Goal: Task Accomplishment & Management: Use online tool/utility

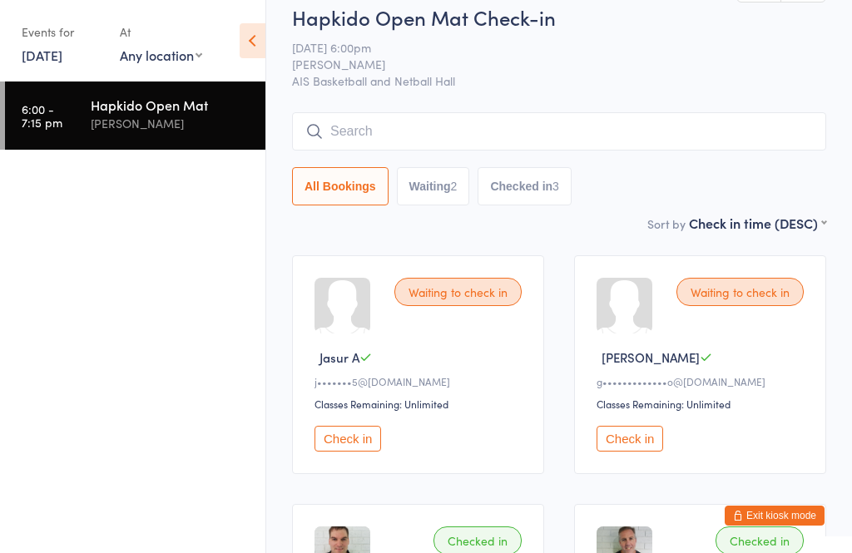
click at [590, 31] on h2 "Hapkido Open Mat Check-in" at bounding box center [559, 16] width 534 height 27
click at [58, 62] on link "[DATE]" at bounding box center [42, 55] width 41 height 18
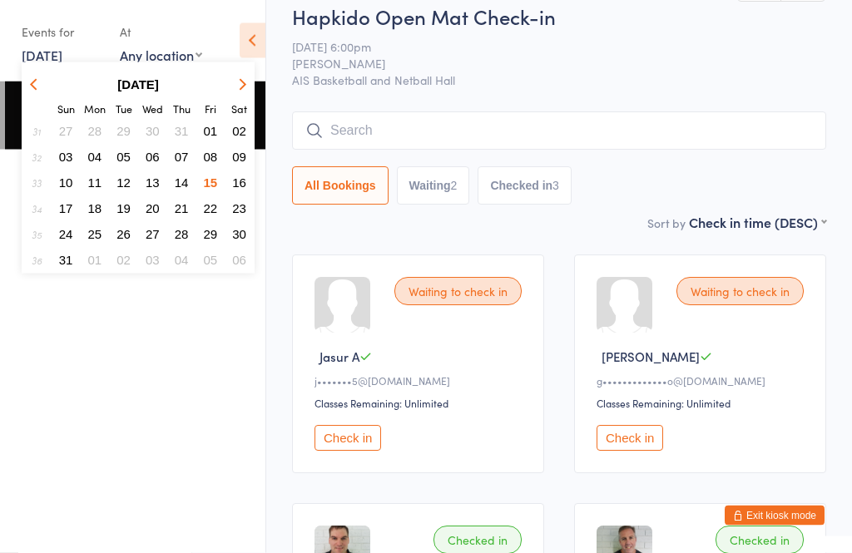
scroll to position [20, 0]
click at [241, 180] on span "16" at bounding box center [239, 182] width 14 height 14
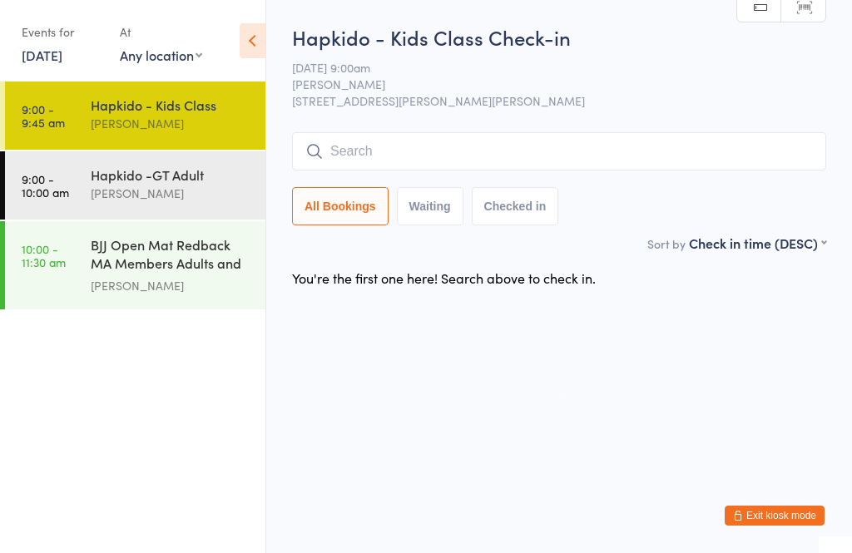
click at [204, 184] on div "Hapkido -GT Adult" at bounding box center [171, 174] width 161 height 18
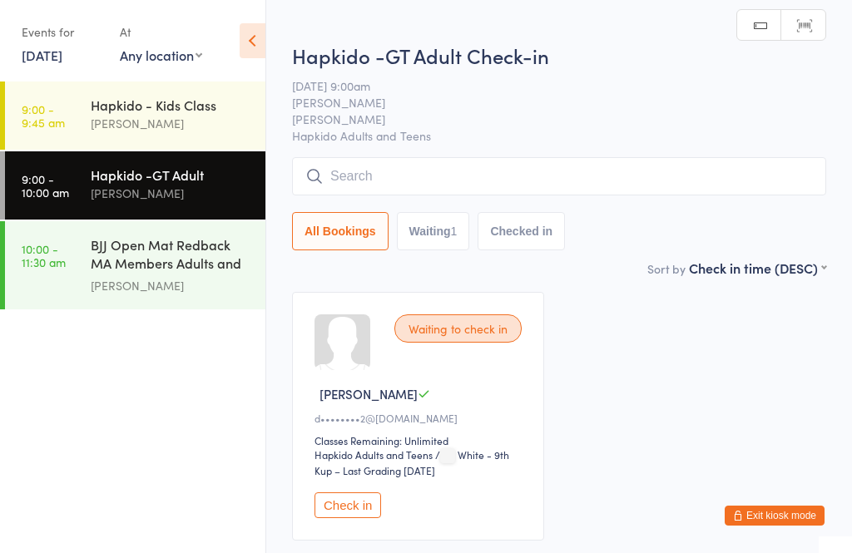
click at [434, 184] on input "search" at bounding box center [559, 176] width 534 height 38
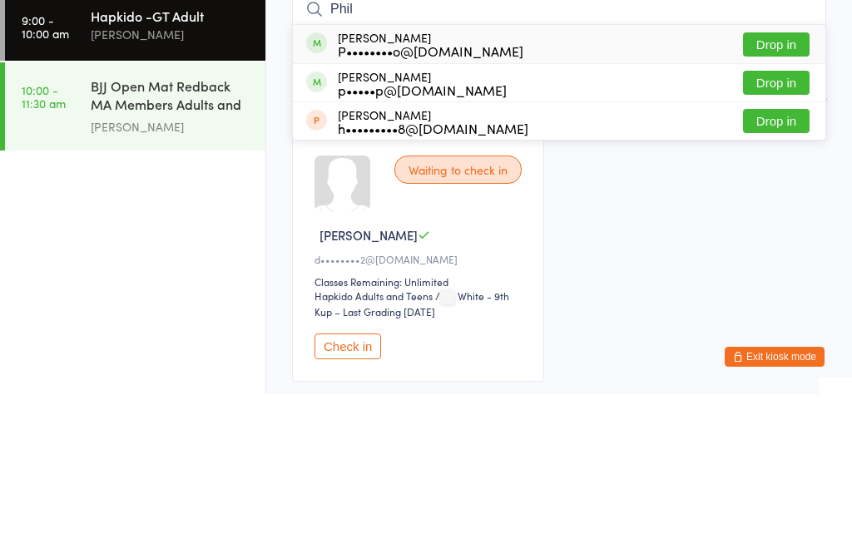
type input "Phil"
click at [791, 230] on button "Drop in" at bounding box center [776, 242] width 67 height 24
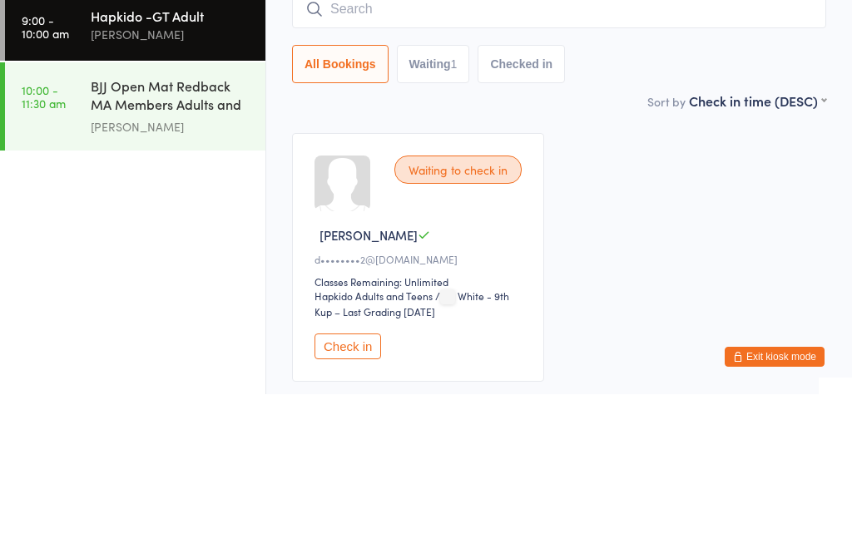
scroll to position [114, 0]
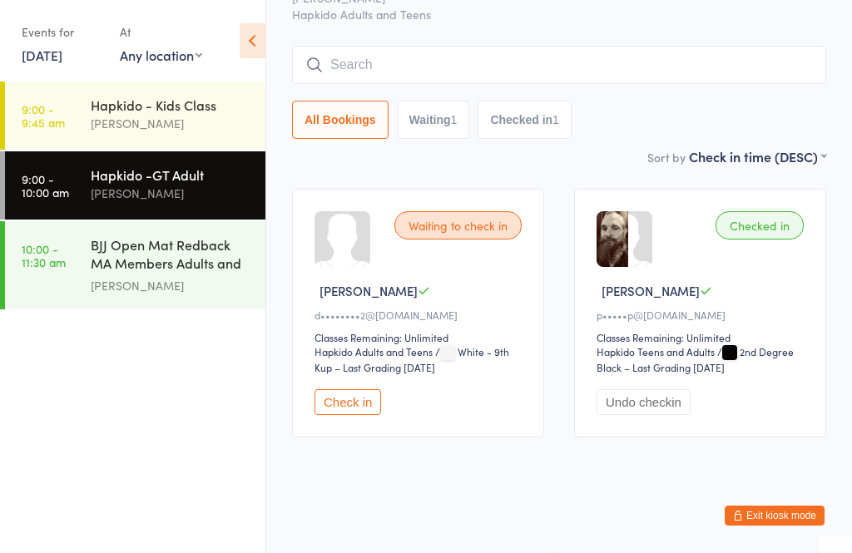
click at [146, 114] on div "Hapkido - Kids Class" at bounding box center [171, 105] width 161 height 18
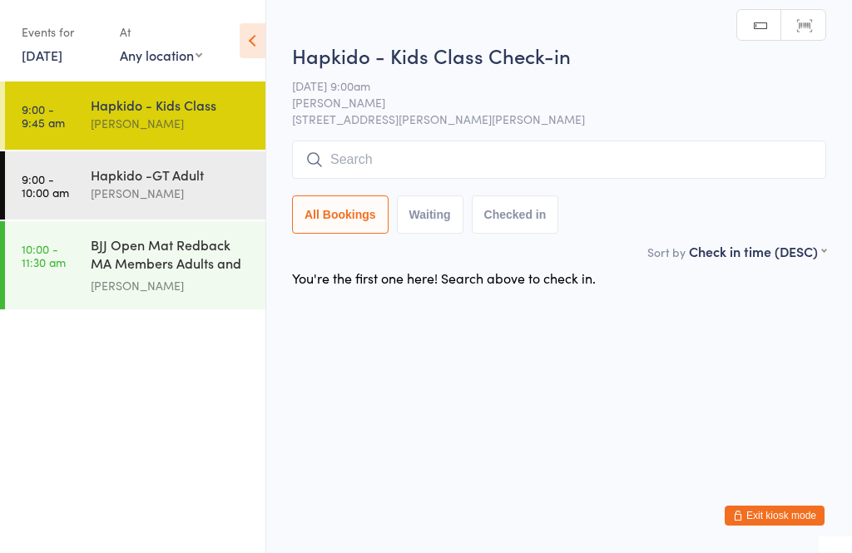
click at [673, 179] on input "search" at bounding box center [559, 160] width 534 height 38
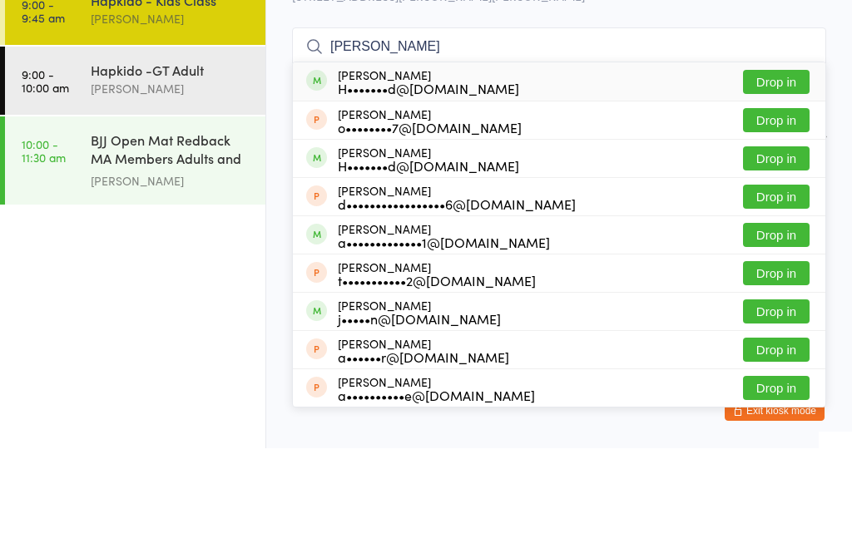
type input "[PERSON_NAME]"
click at [800, 175] on button "Drop in" at bounding box center [776, 187] width 67 height 24
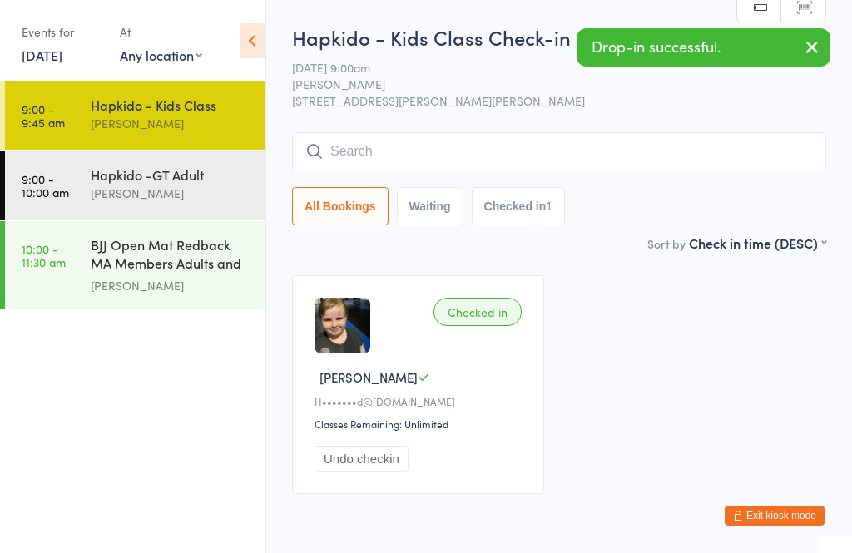
click at [170, 191] on div "[PERSON_NAME]" at bounding box center [171, 193] width 161 height 19
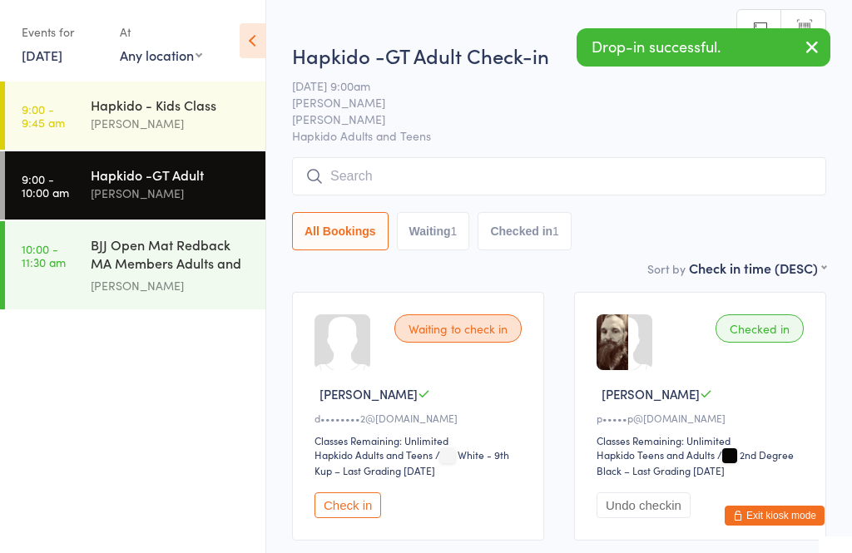
click at [442, 190] on input "search" at bounding box center [559, 176] width 534 height 38
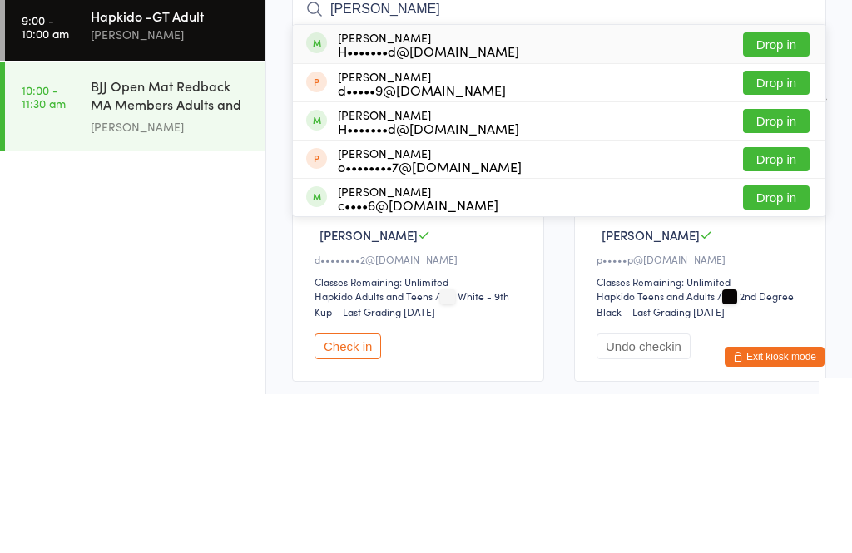
type input "[PERSON_NAME]"
click at [790, 191] on button "Drop in" at bounding box center [776, 203] width 67 height 24
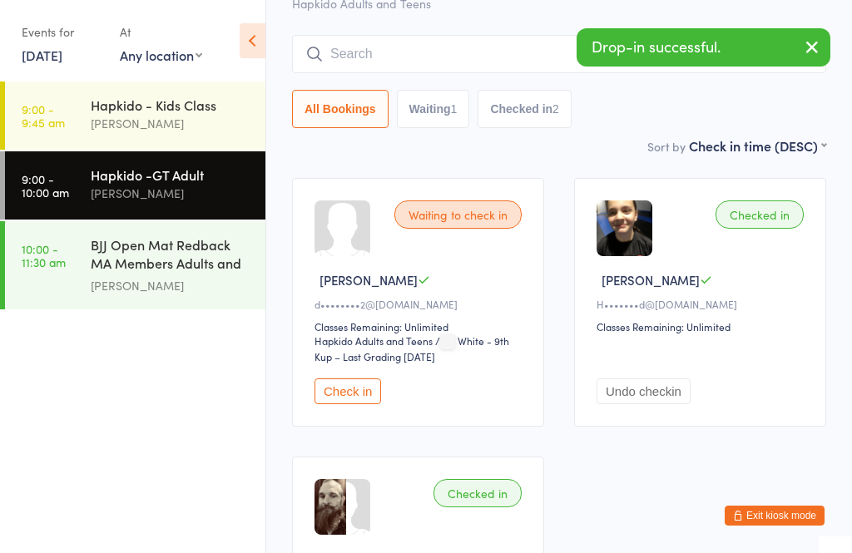
click at [72, 118] on link "9:00 - 9:45 am Hapkido - Kids Class [PERSON_NAME]" at bounding box center [135, 116] width 260 height 68
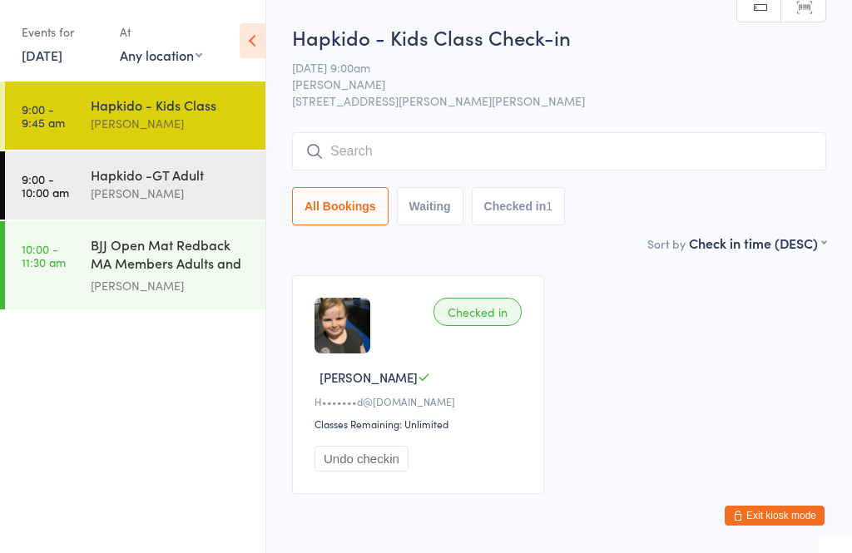
click at [669, 149] on input "search" at bounding box center [559, 151] width 534 height 38
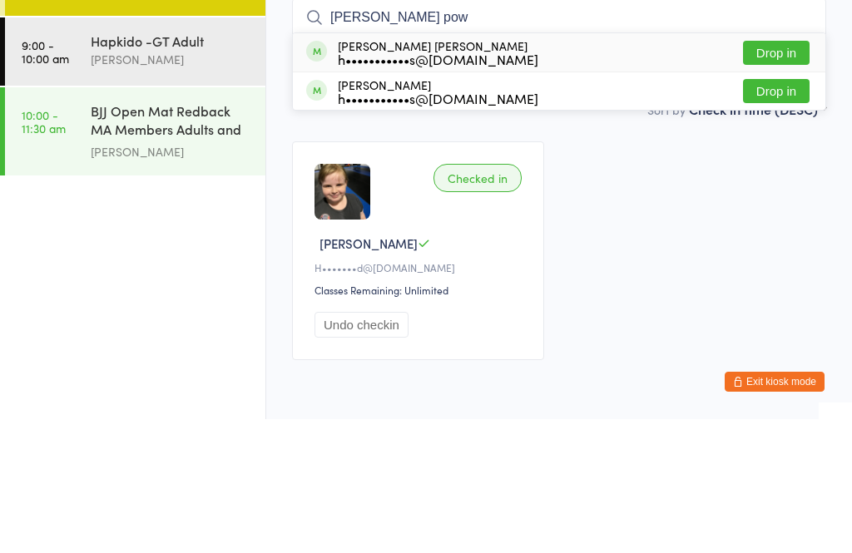
type input "[PERSON_NAME] pow"
click at [783, 175] on button "Drop in" at bounding box center [776, 187] width 67 height 24
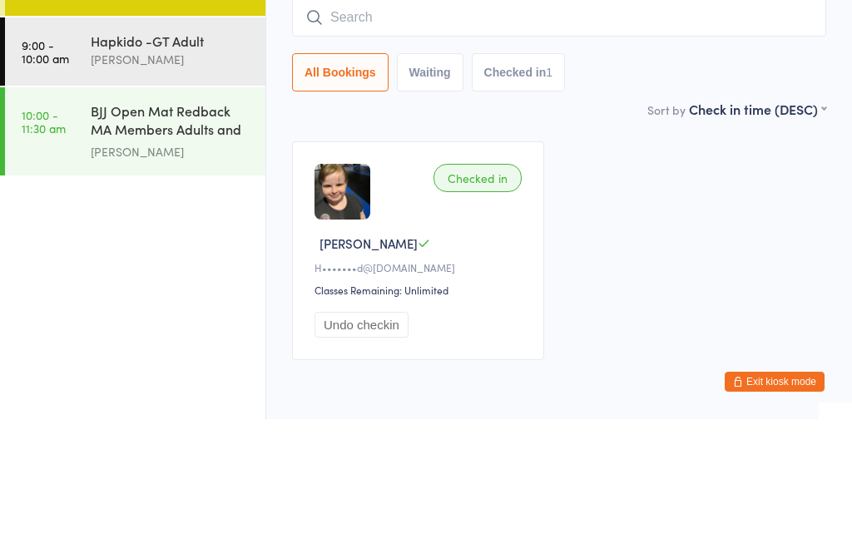
scroll to position [67, 0]
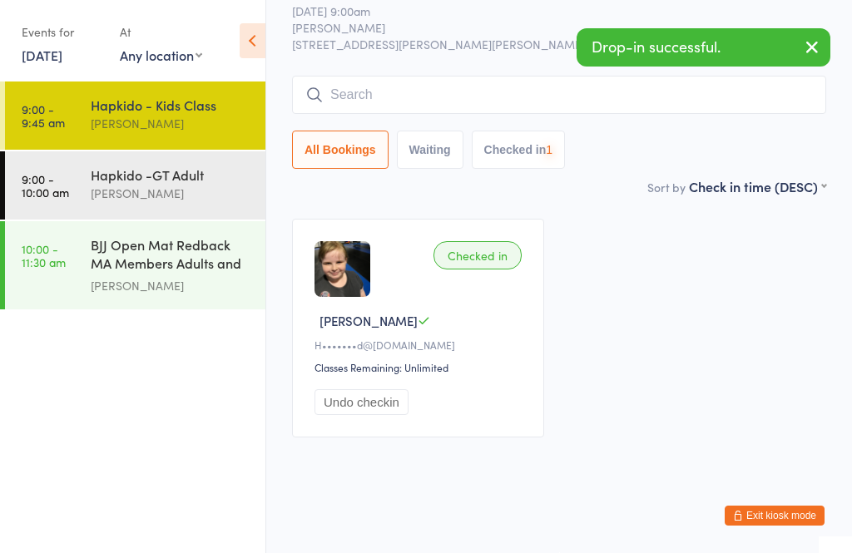
click at [710, 81] on input "search" at bounding box center [559, 95] width 534 height 38
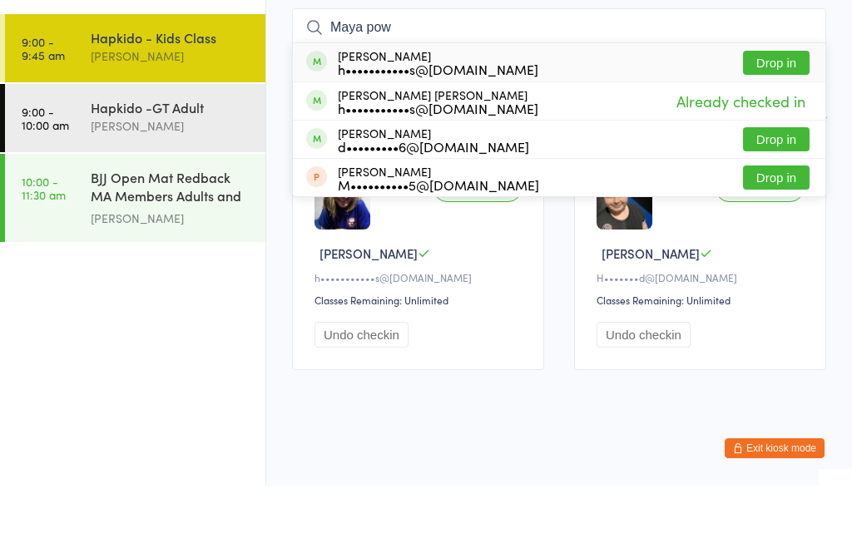
type input "Maya pow"
click at [772, 118] on button "Drop in" at bounding box center [776, 130] width 67 height 24
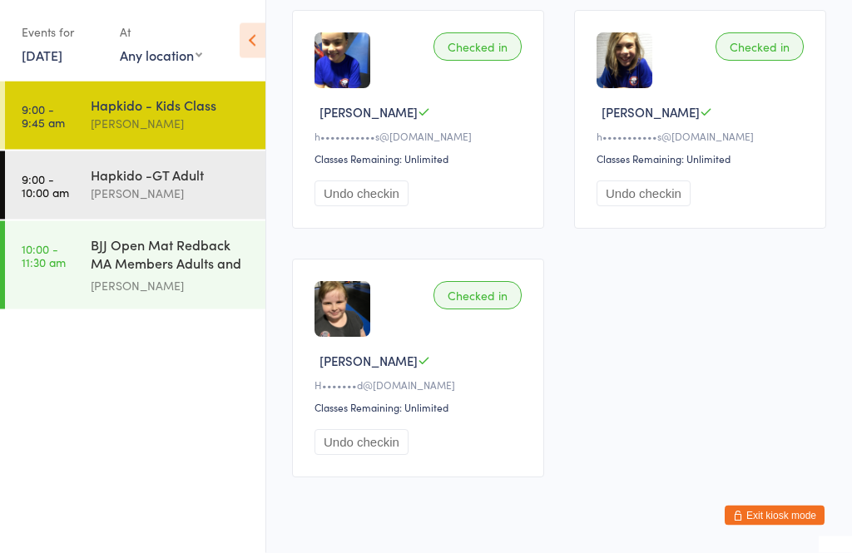
scroll to position [266, 0]
click at [148, 169] on div "Hapkido -GT Adult" at bounding box center [171, 174] width 161 height 18
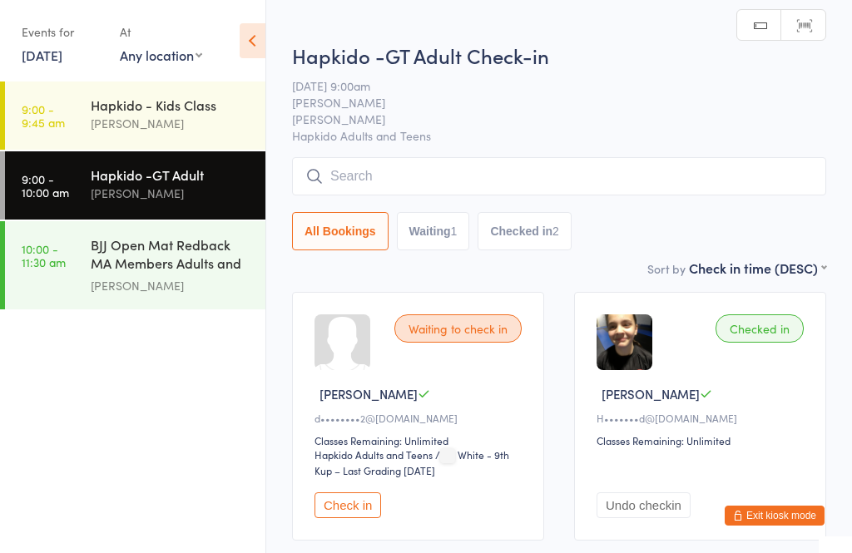
click at [458, 175] on input "search" at bounding box center [559, 176] width 534 height 38
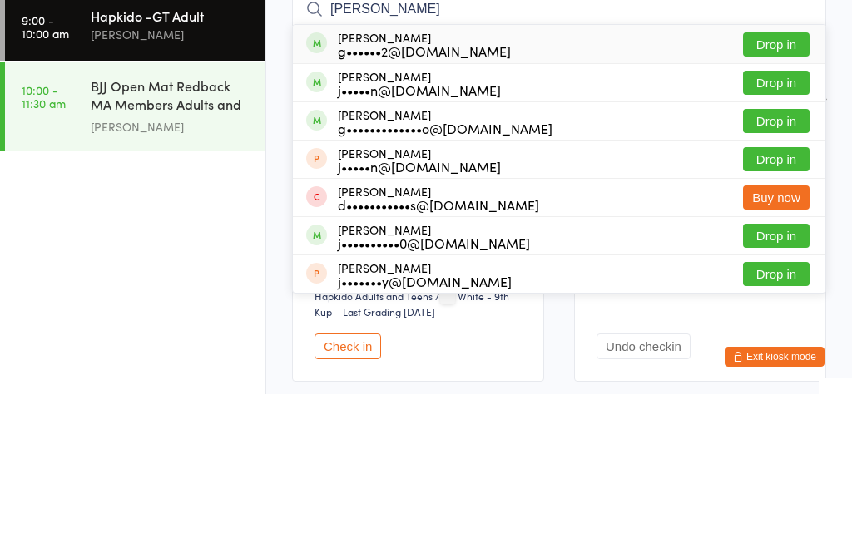
type input "[PERSON_NAME]"
click at [786, 299] on div "[PERSON_NAME] j•••••n@[DOMAIN_NAME] Drop in" at bounding box center [559, 317] width 532 height 37
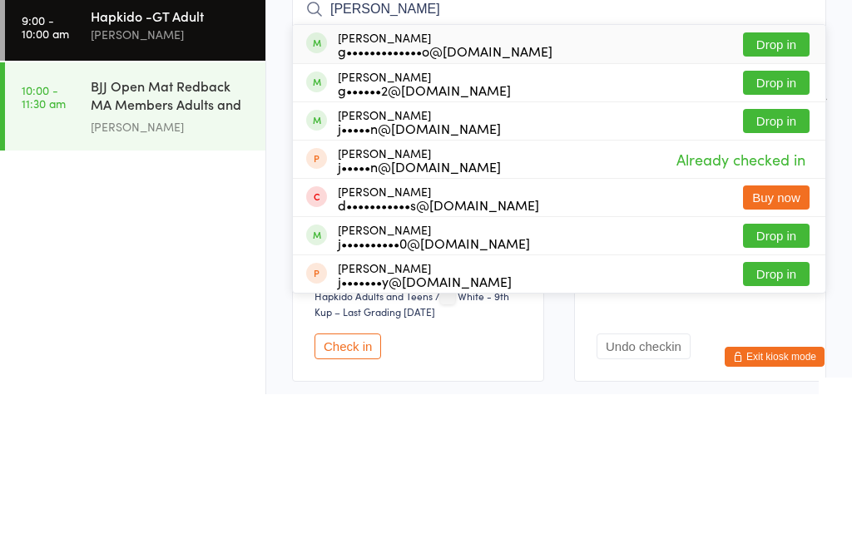
type input "[PERSON_NAME]"
click at [797, 191] on button "Drop in" at bounding box center [776, 203] width 67 height 24
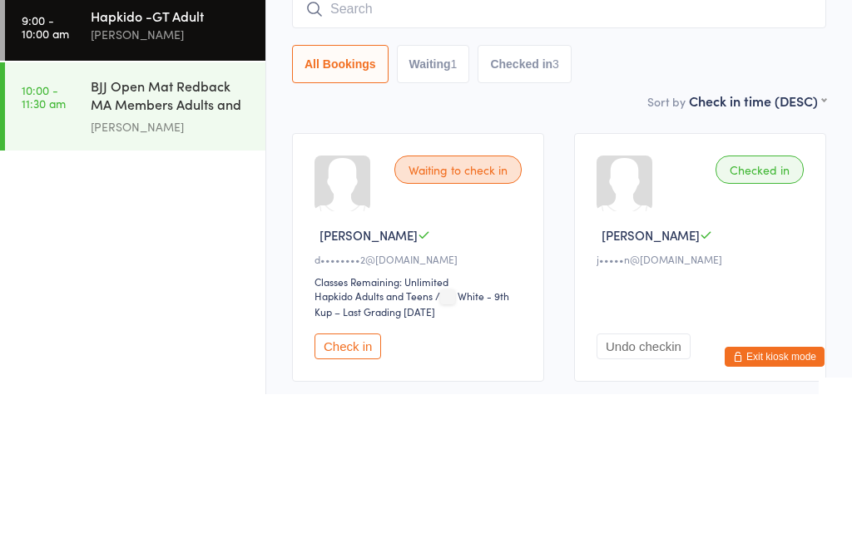
scroll to position [159, 0]
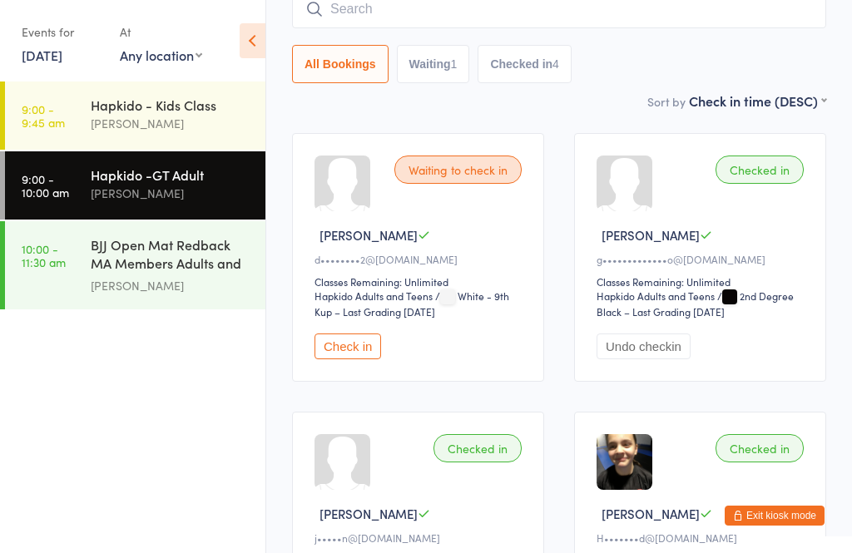
click at [52, 210] on link "9:00 - 10:00 am Hapkido -GT Adult [PERSON_NAME]" at bounding box center [135, 185] width 260 height 68
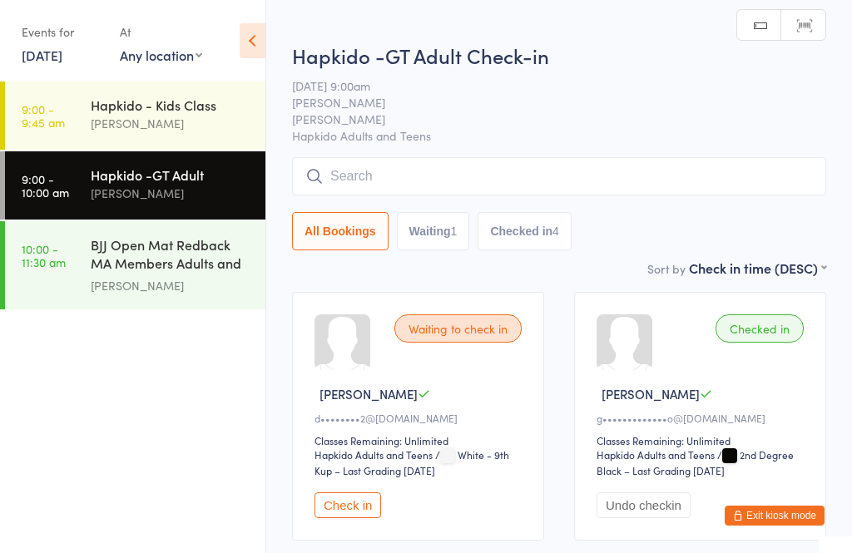
click at [391, 169] on input "search" at bounding box center [559, 176] width 534 height 38
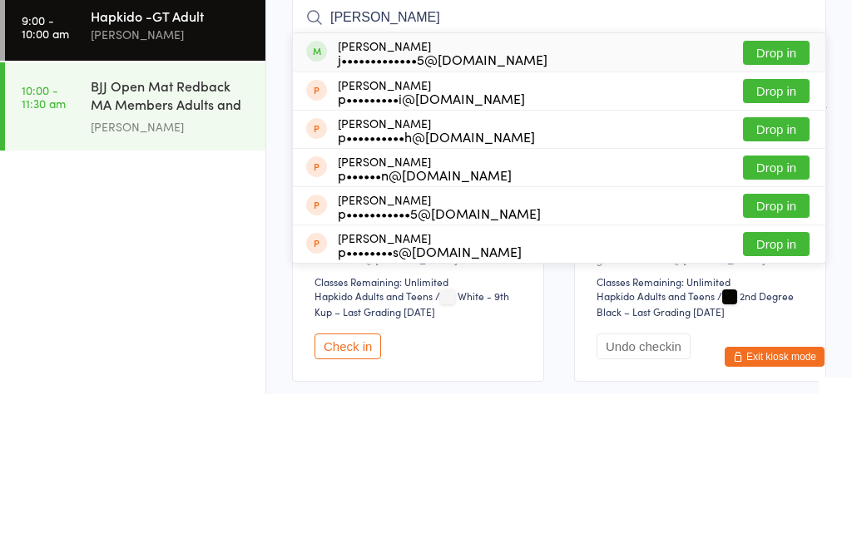
type input "[PERSON_NAME]"
click at [778, 200] on button "Drop in" at bounding box center [776, 212] width 67 height 24
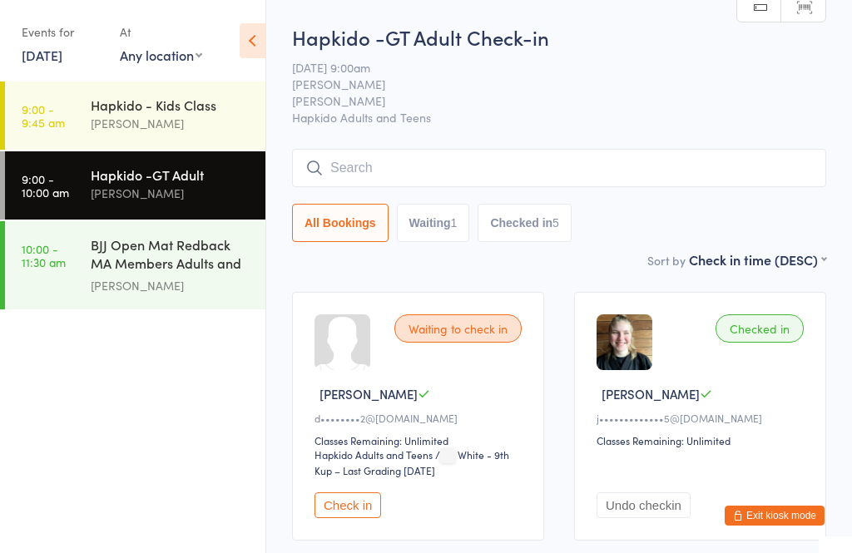
click at [416, 184] on input "search" at bounding box center [559, 168] width 534 height 38
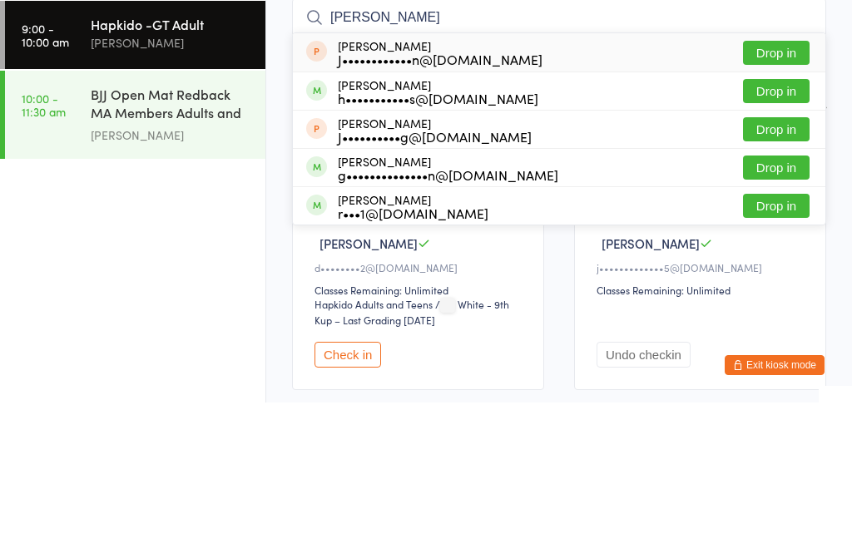
type input "[PERSON_NAME]"
click at [372, 242] on div "h•••••••••••s@[DOMAIN_NAME]" at bounding box center [438, 248] width 200 height 13
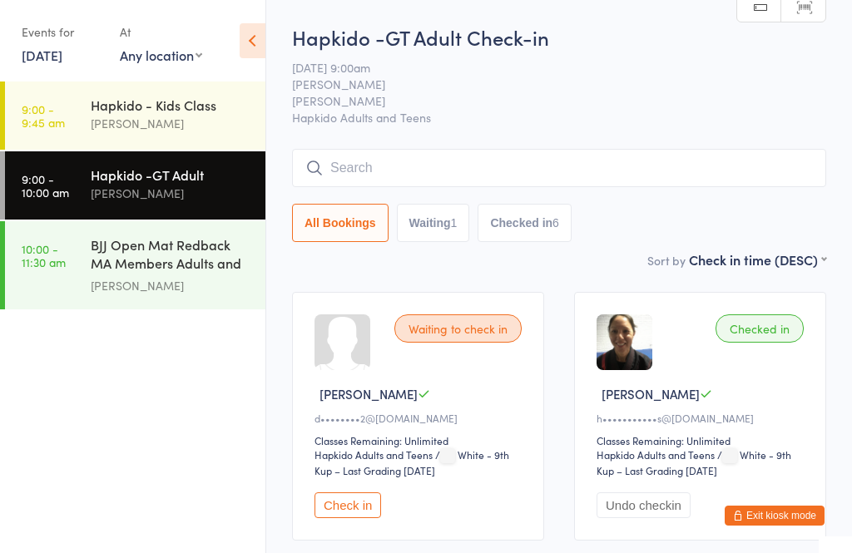
click at [559, 177] on input "search" at bounding box center [559, 168] width 534 height 38
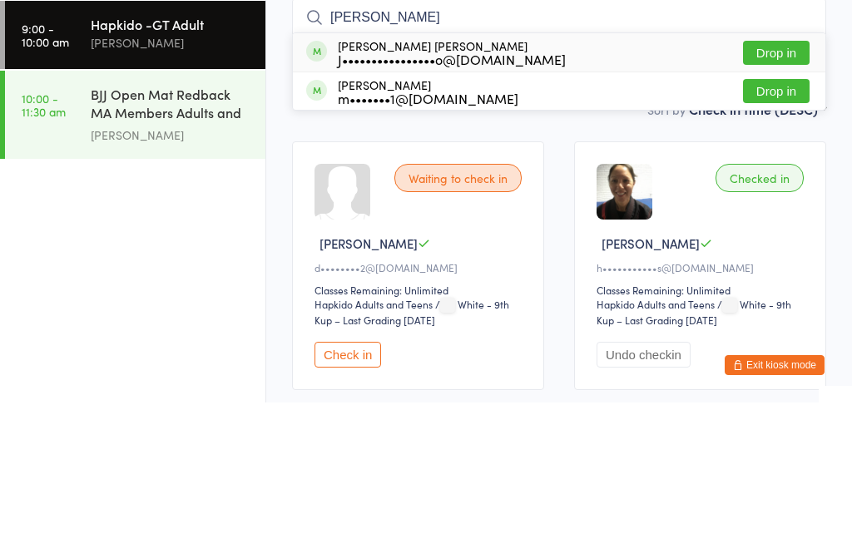
type input "[PERSON_NAME]"
click at [783, 191] on button "Drop in" at bounding box center [776, 203] width 67 height 24
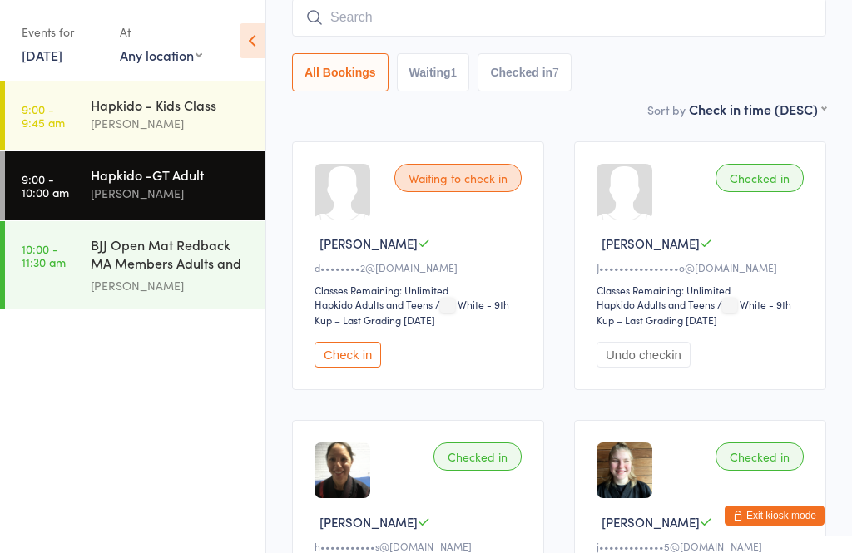
click at [446, 17] on input "search" at bounding box center [559, 17] width 534 height 38
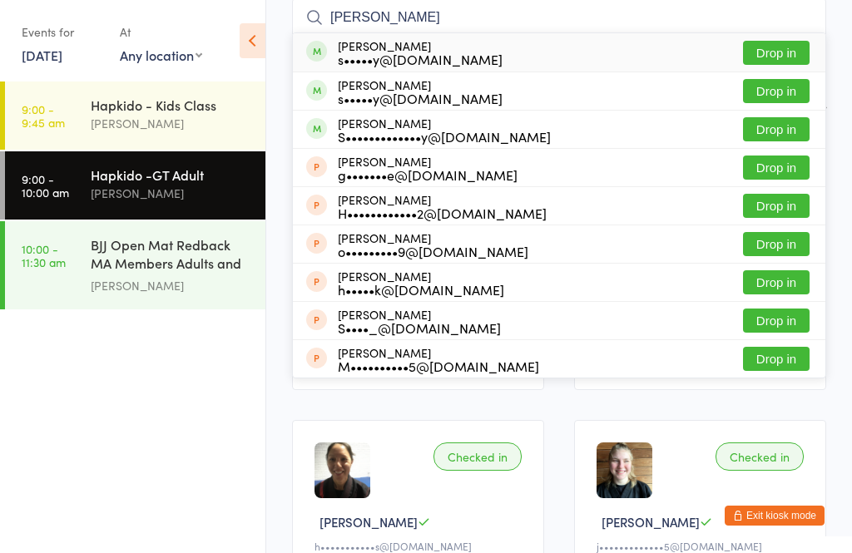
type input "[PERSON_NAME]"
click at [782, 57] on button "Drop in" at bounding box center [776, 53] width 67 height 24
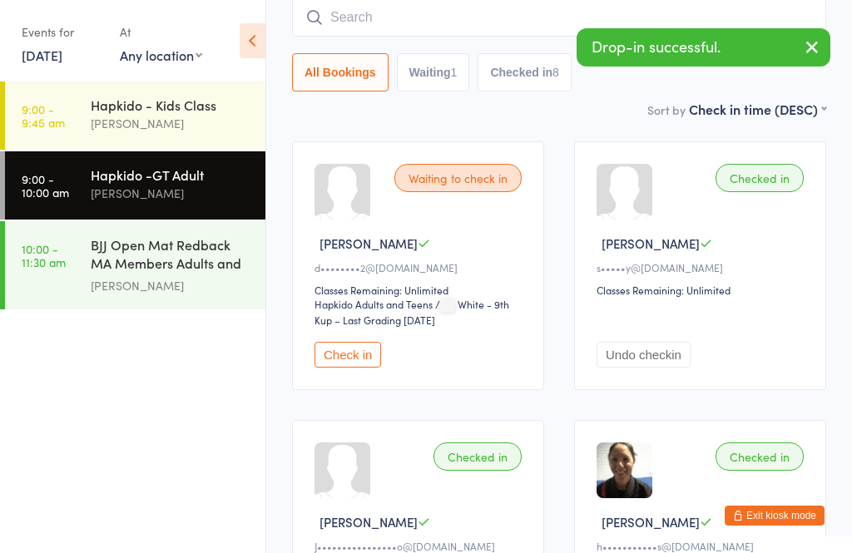
click at [434, 20] on input "search" at bounding box center [559, 17] width 534 height 38
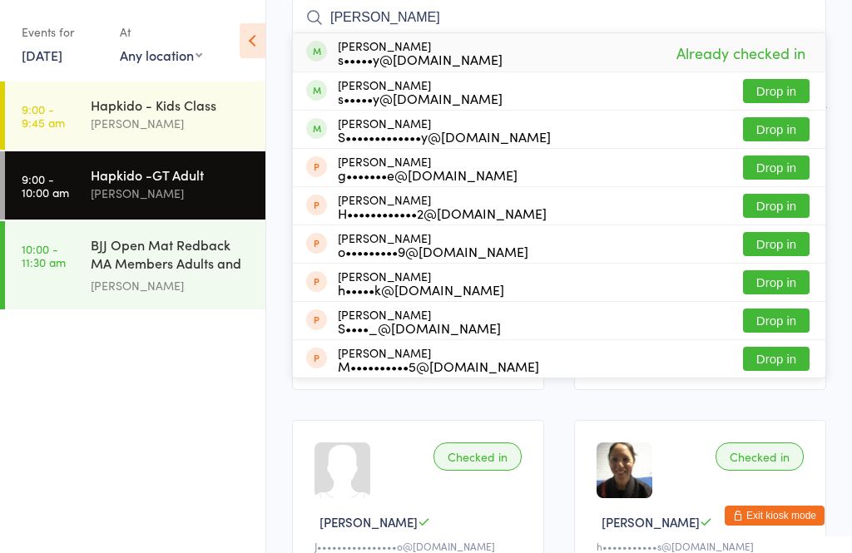
type input "[PERSON_NAME]"
click at [790, 94] on button "Drop in" at bounding box center [776, 91] width 67 height 24
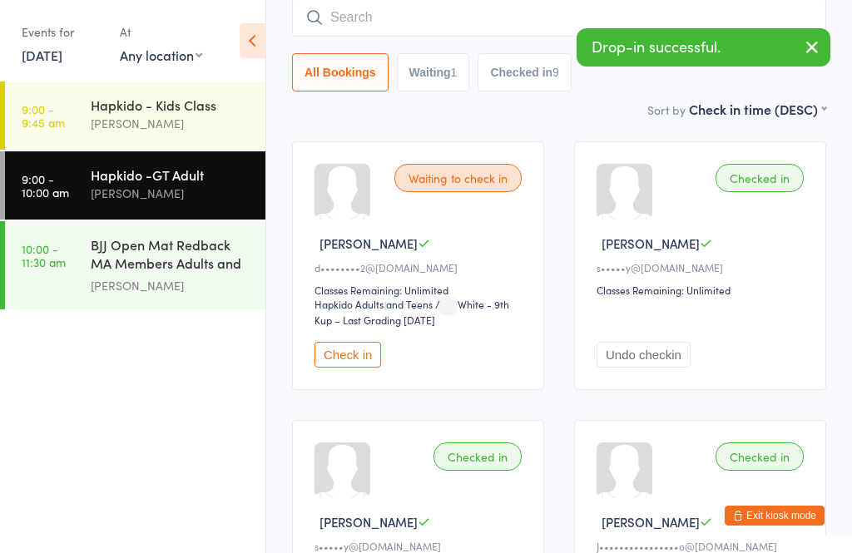
click at [397, 22] on input "search" at bounding box center [559, 17] width 534 height 38
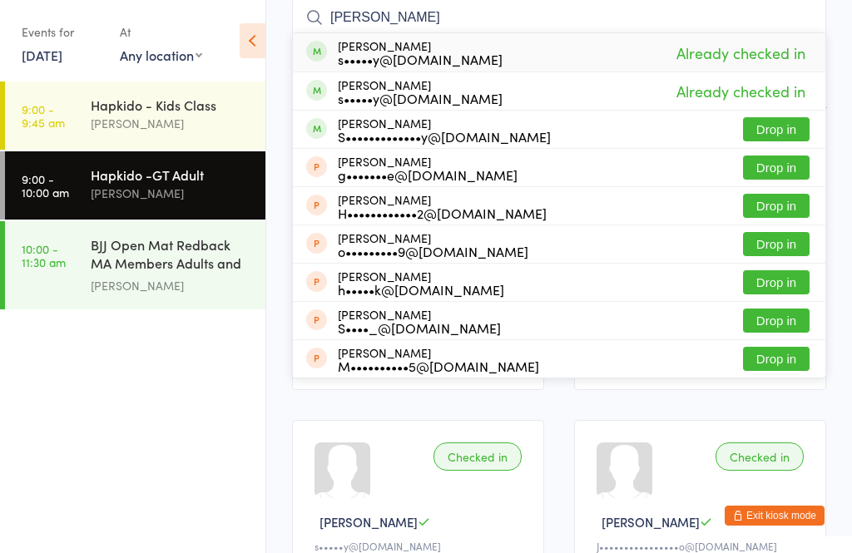
type input "[PERSON_NAME]"
click at [788, 131] on button "Drop in" at bounding box center [776, 129] width 67 height 24
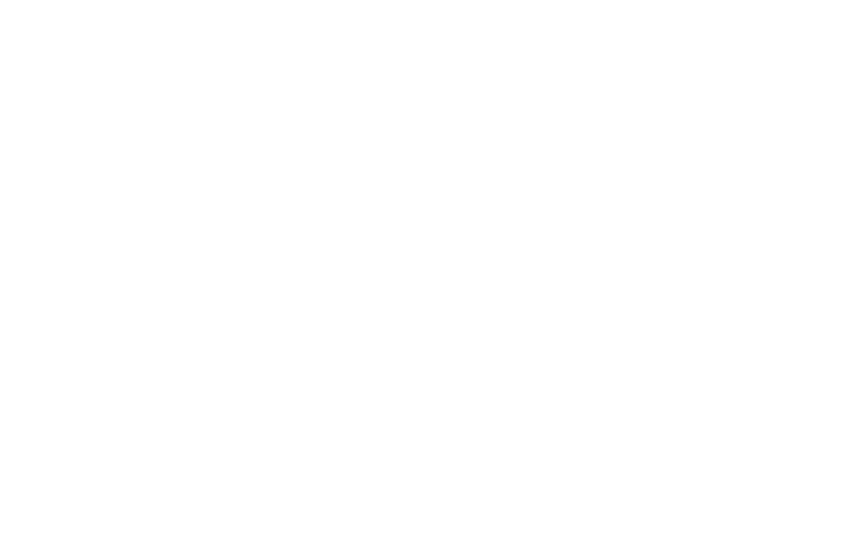
scroll to position [0, 0]
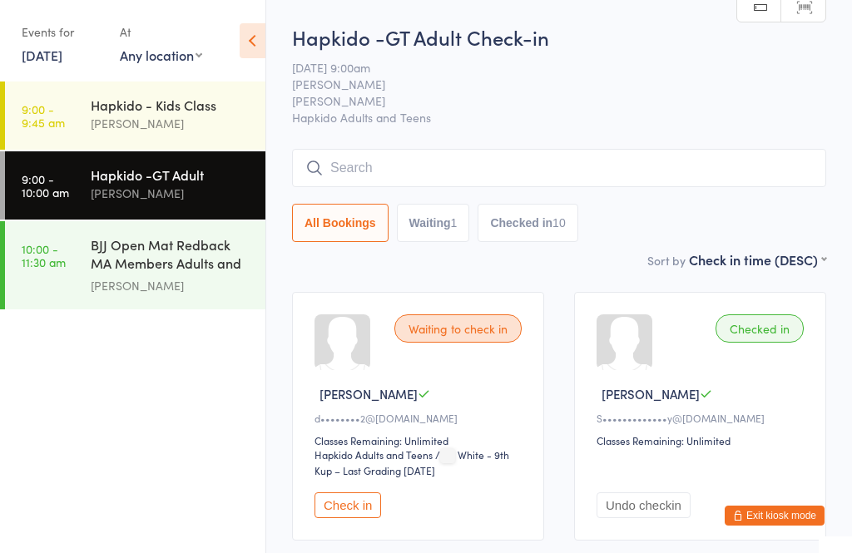
click at [386, 168] on input "search" at bounding box center [559, 168] width 534 height 38
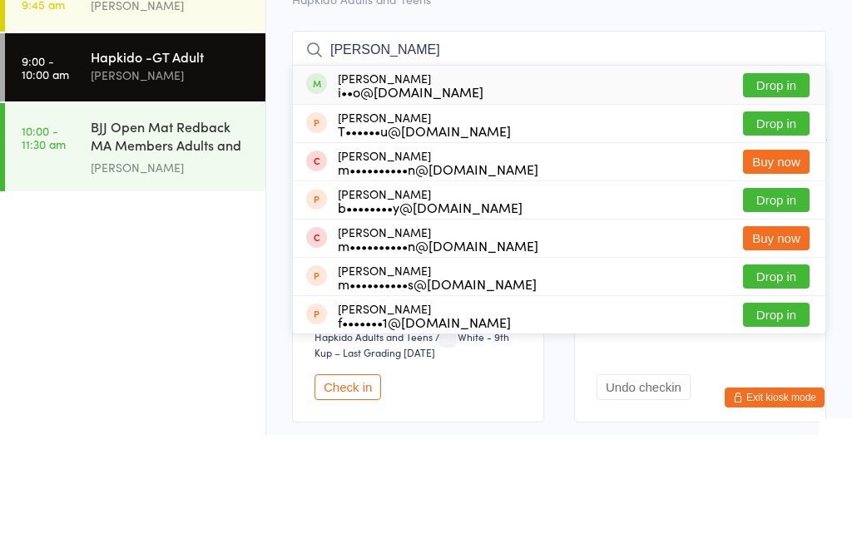
type input "[PERSON_NAME]"
click at [769, 191] on button "Drop in" at bounding box center [776, 203] width 67 height 24
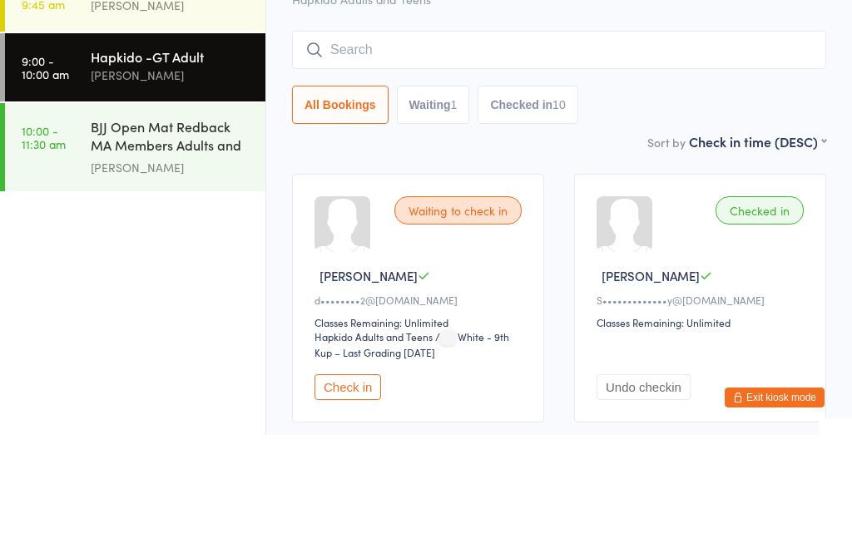
scroll to position [118, 0]
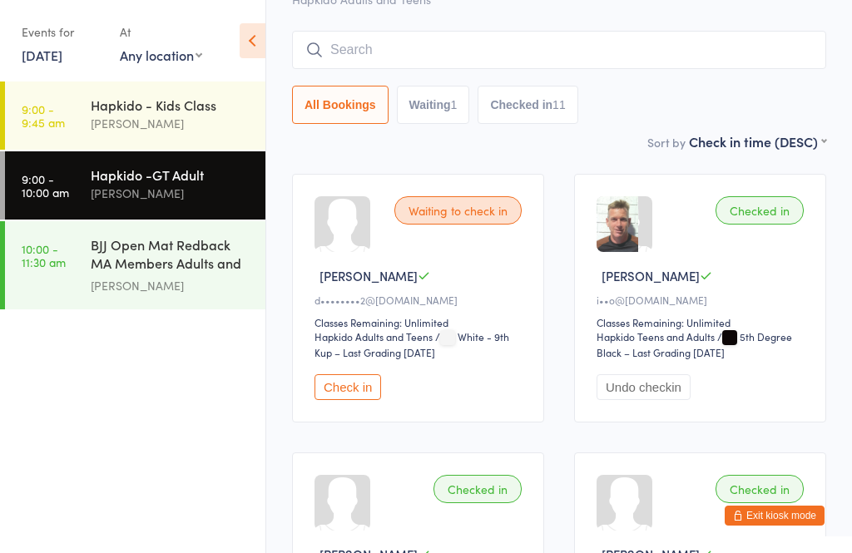
click at [402, 56] on input "search" at bounding box center [559, 50] width 534 height 38
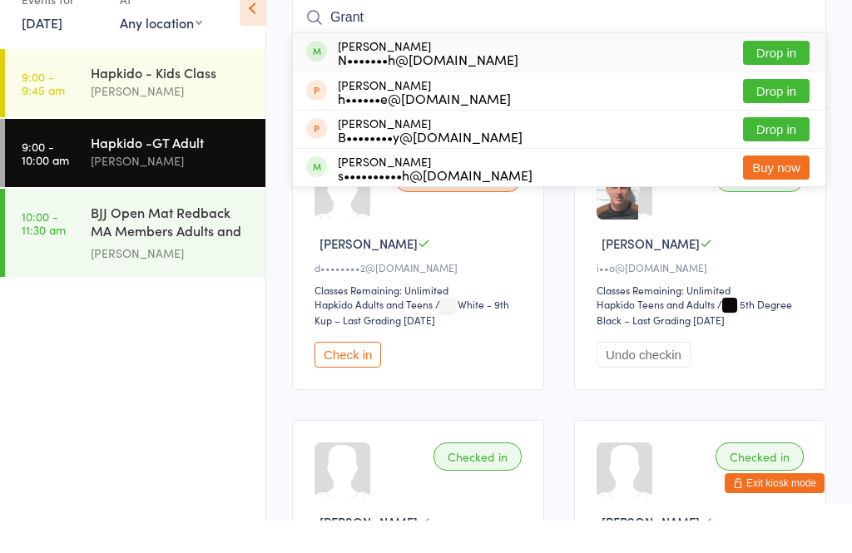
type input "Grant"
click at [455, 85] on div "N•••••••h@[DOMAIN_NAME]" at bounding box center [428, 91] width 180 height 13
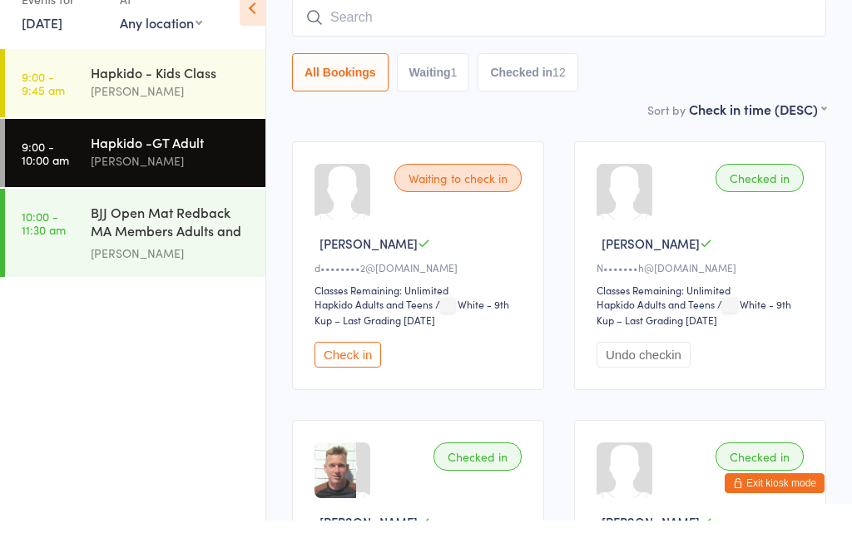
click at [353, 91] on button "All Bookings" at bounding box center [340, 105] width 96 height 38
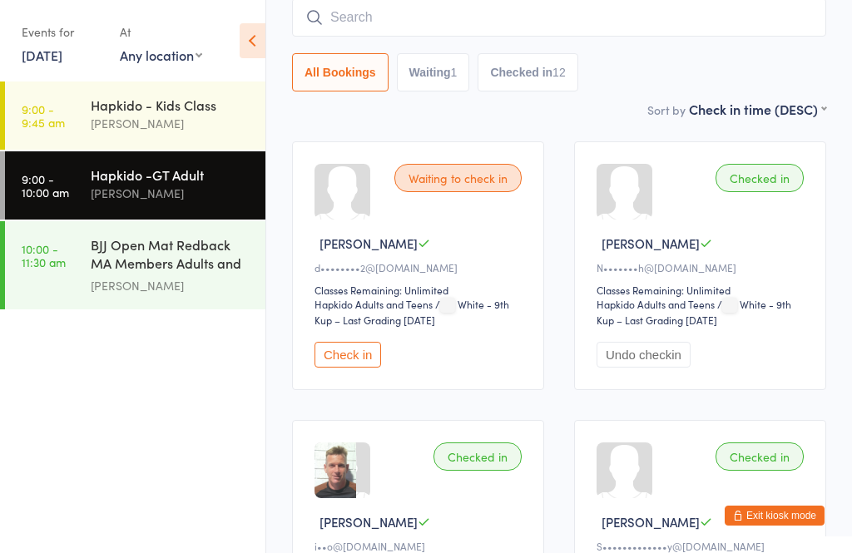
click at [110, 117] on div "[PERSON_NAME]" at bounding box center [171, 123] width 161 height 19
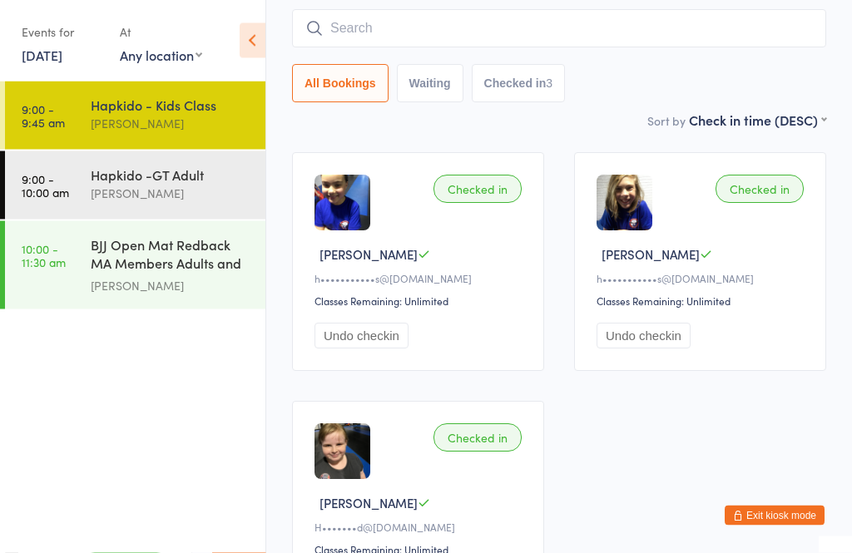
scroll to position [60, 0]
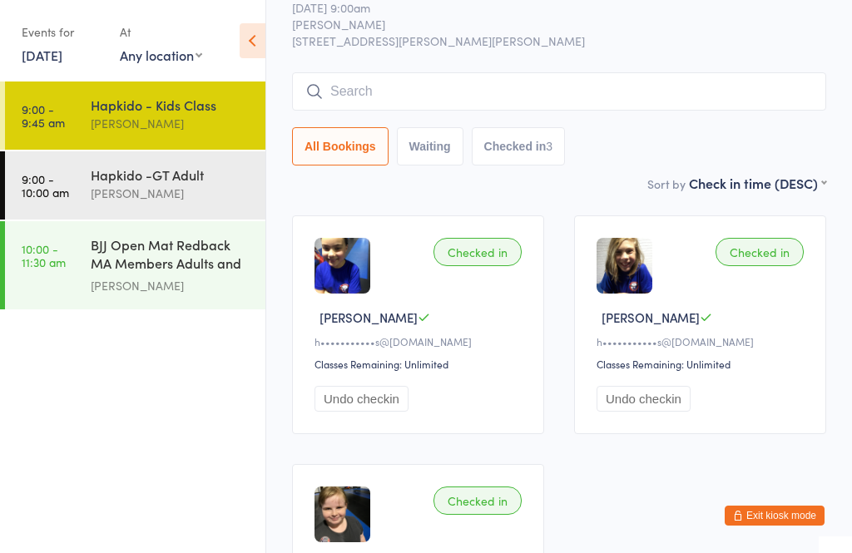
click at [689, 86] on input "search" at bounding box center [559, 91] width 534 height 38
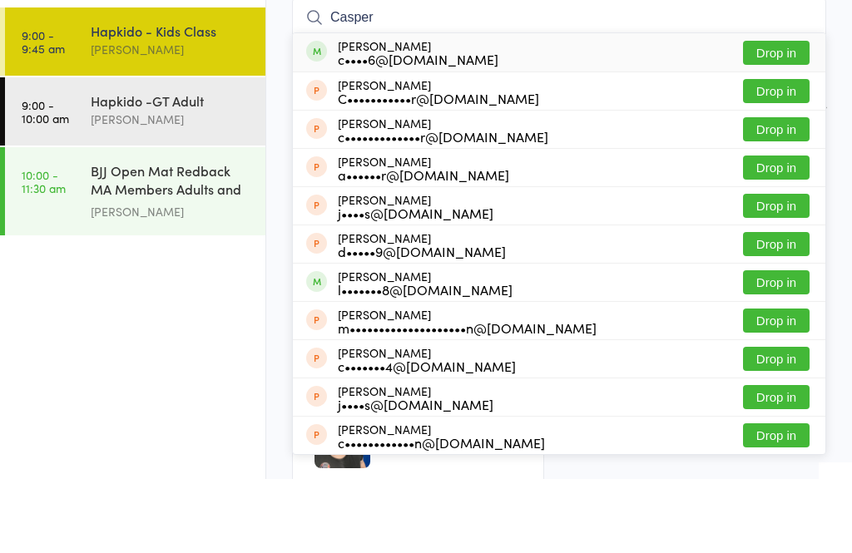
type input "Casper"
click at [793, 115] on button "Drop in" at bounding box center [776, 127] width 67 height 24
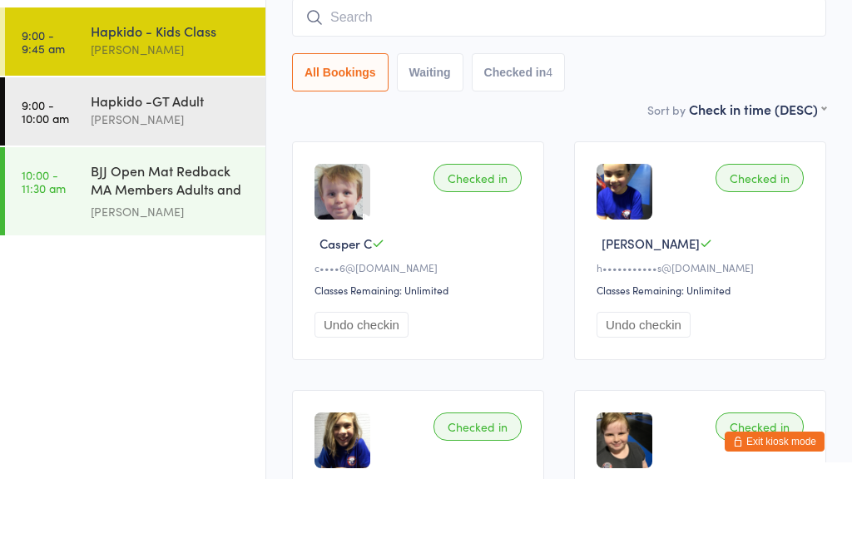
click at [521, 72] on input "search" at bounding box center [559, 91] width 534 height 38
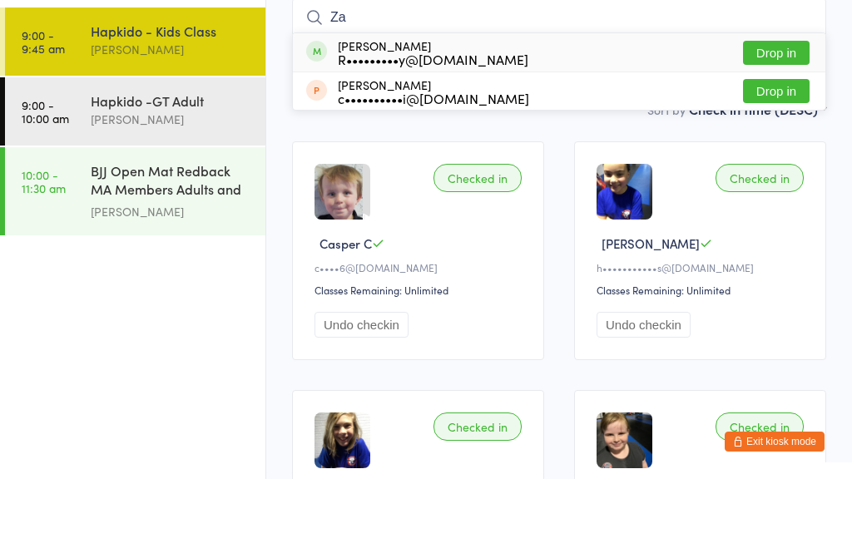
type input "Z"
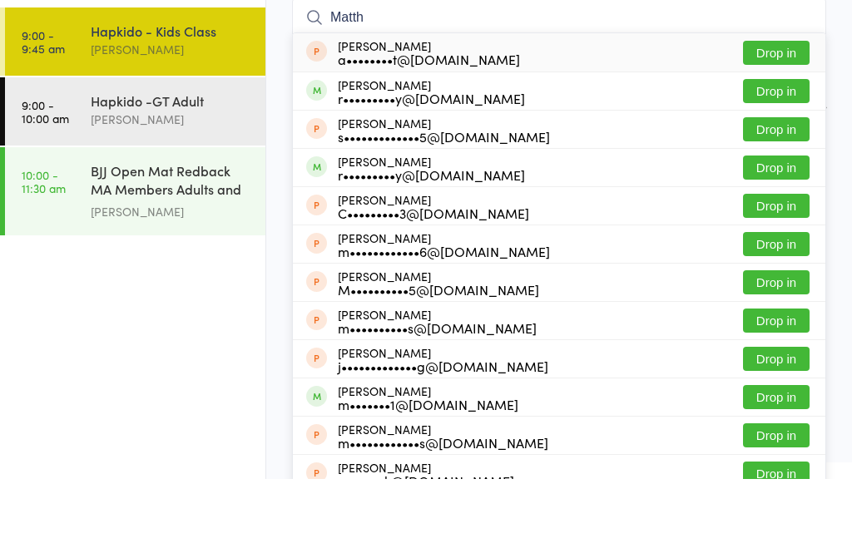
type input "Matth"
click at [786, 153] on button "Drop in" at bounding box center [776, 165] width 67 height 24
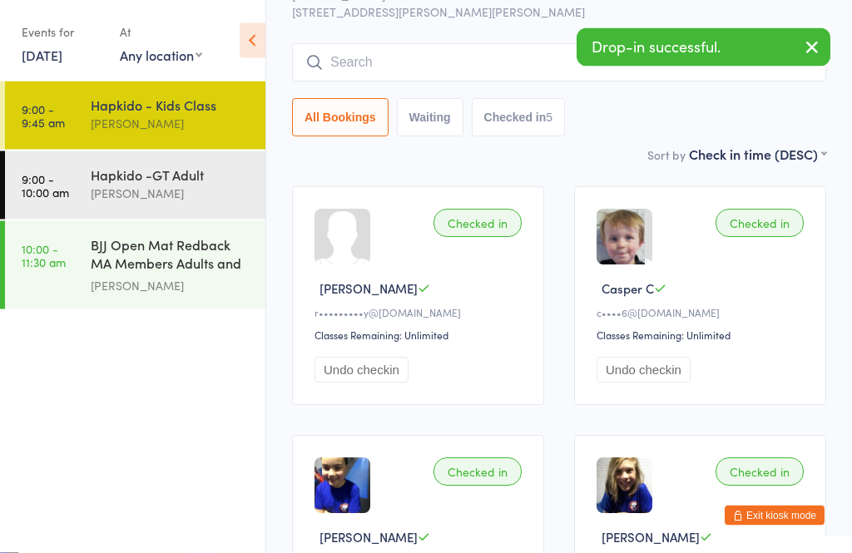
click at [503, 54] on input "search" at bounding box center [559, 63] width 534 height 38
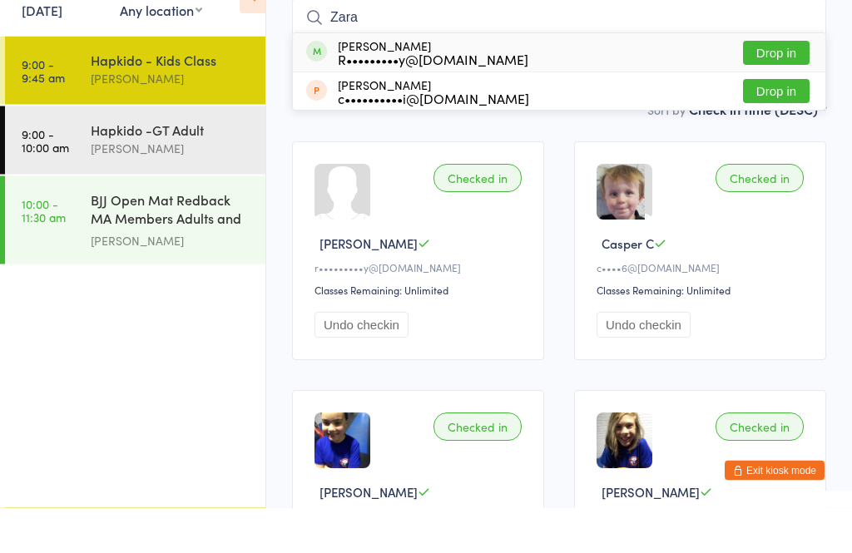
type input "Zara"
click at [783, 86] on button "Drop in" at bounding box center [776, 98] width 67 height 24
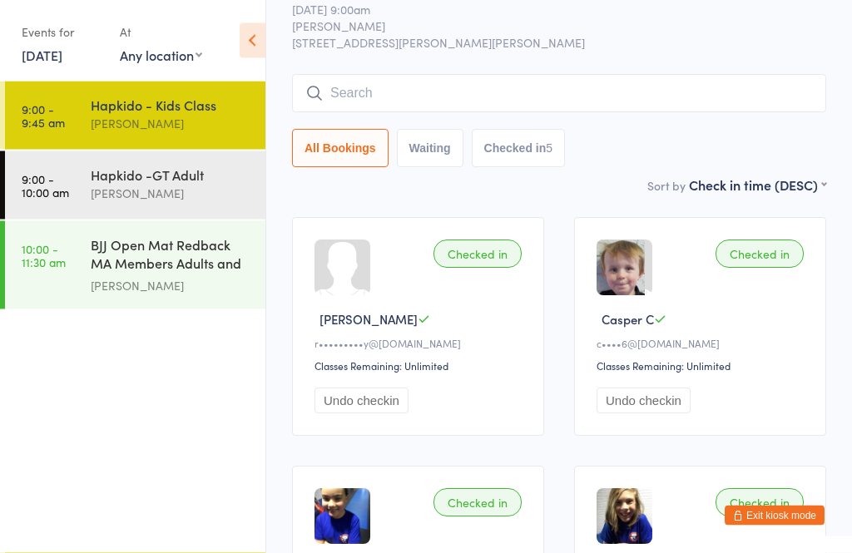
scroll to position [56, 0]
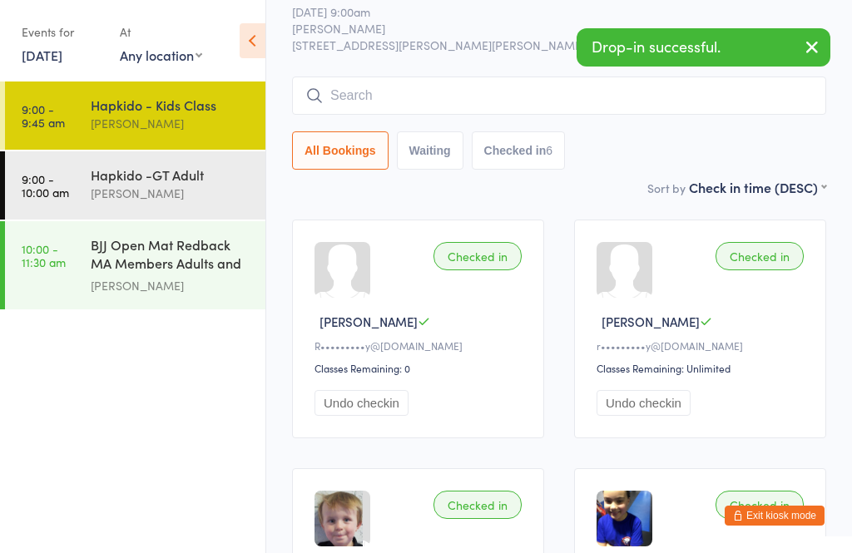
click at [666, 95] on input "search" at bounding box center [559, 96] width 534 height 38
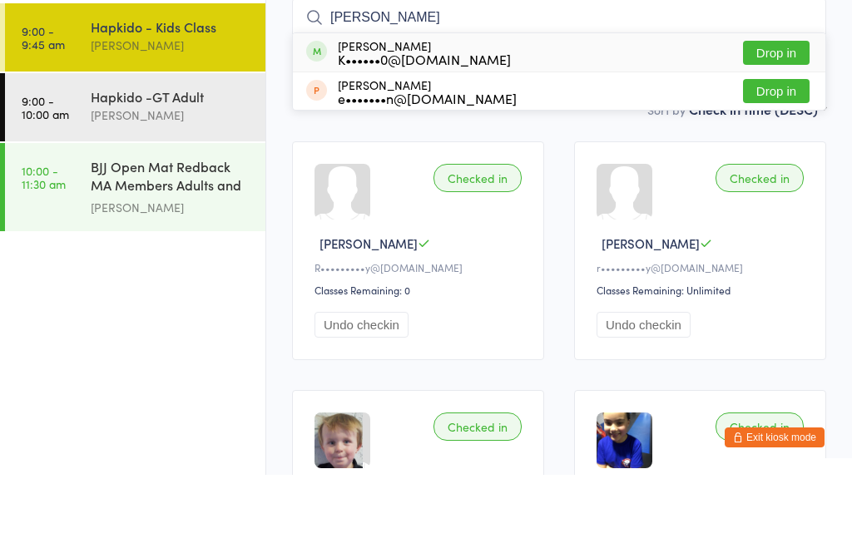
type input "[PERSON_NAME]"
click at [780, 119] on button "Drop in" at bounding box center [776, 131] width 67 height 24
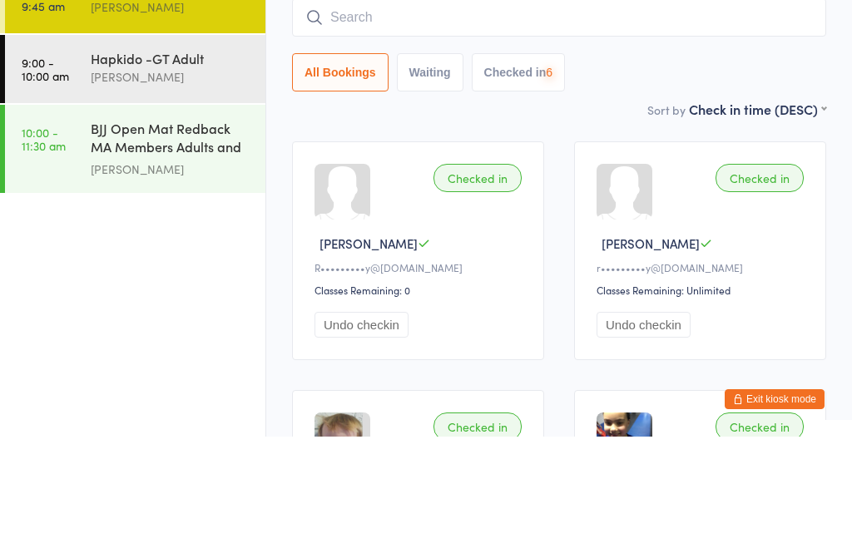
scroll to position [14, 0]
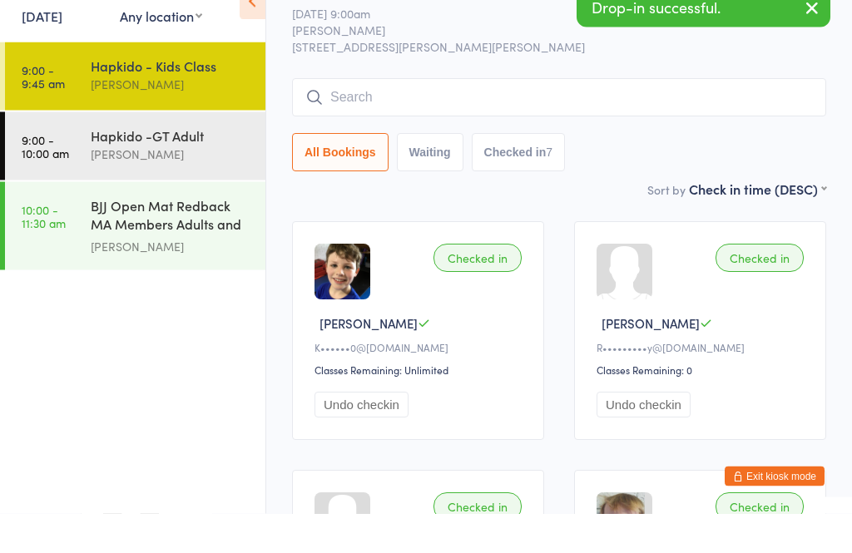
click at [686, 118] on input "search" at bounding box center [559, 137] width 534 height 38
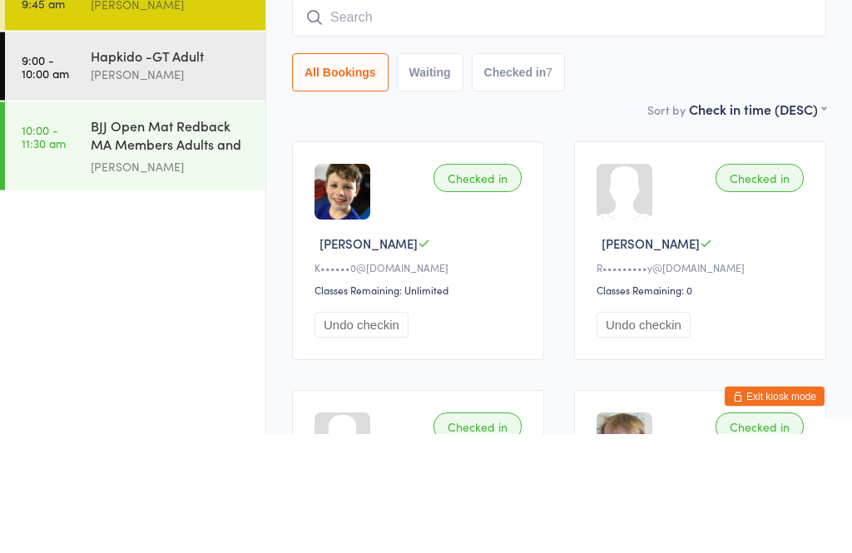
type input "O"
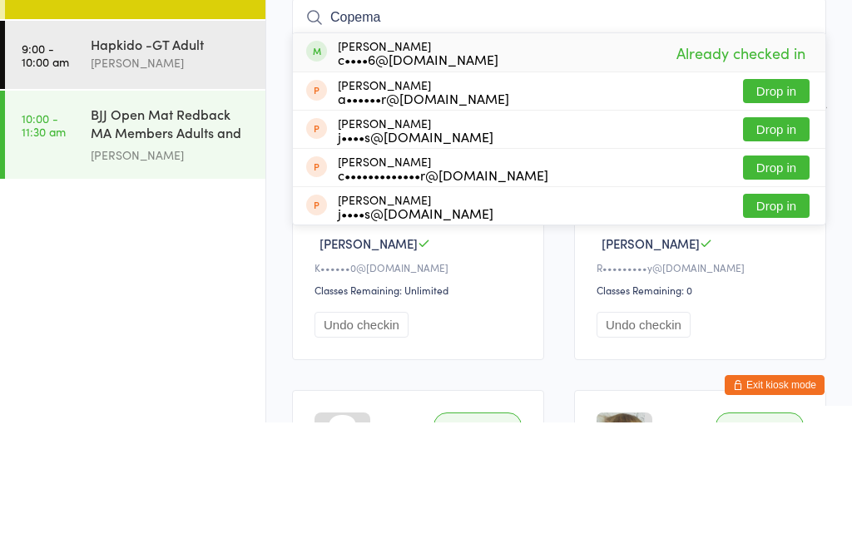
scroll to position [0, 0]
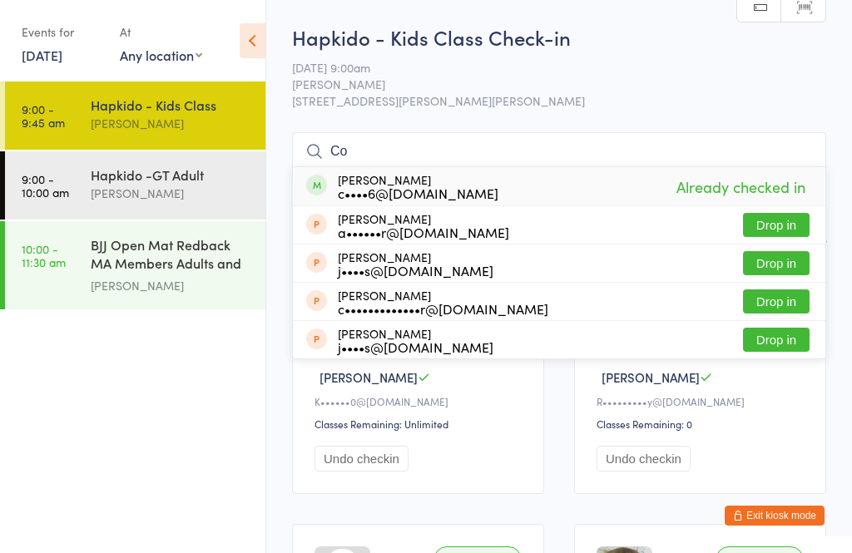
type input "C"
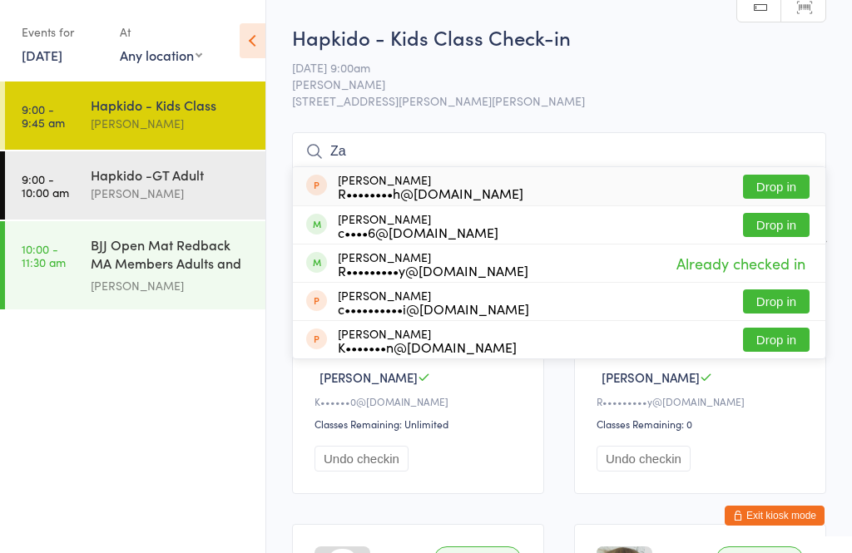
type input "Z"
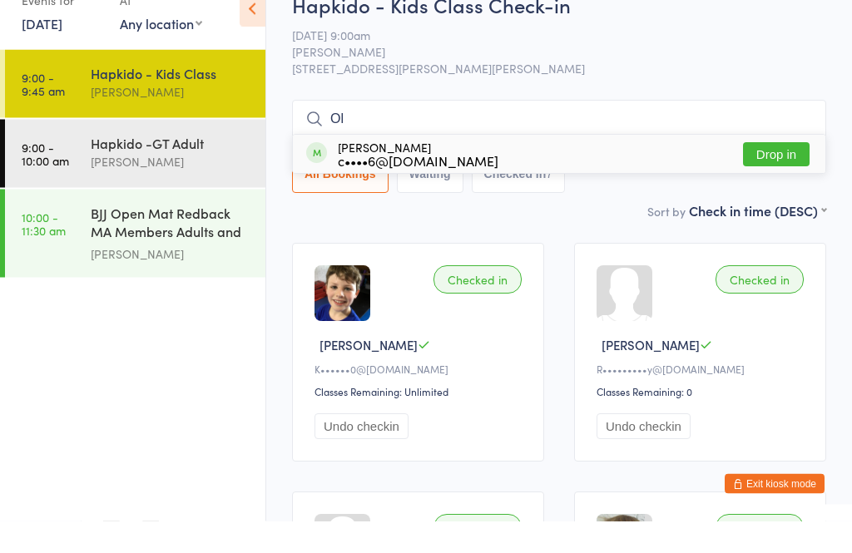
type input "O"
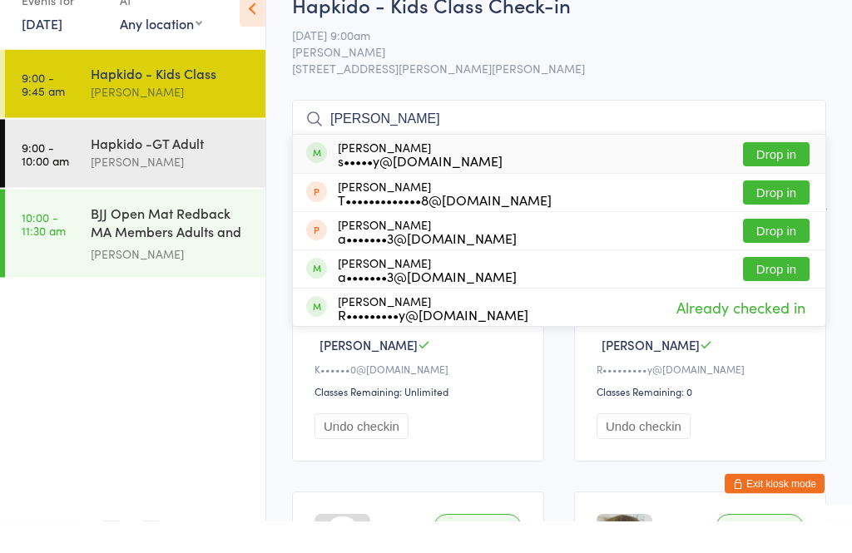
type input "[PERSON_NAME]"
click at [779, 175] on button "Drop in" at bounding box center [776, 187] width 67 height 24
